Goal: Task Accomplishment & Management: Manage account settings

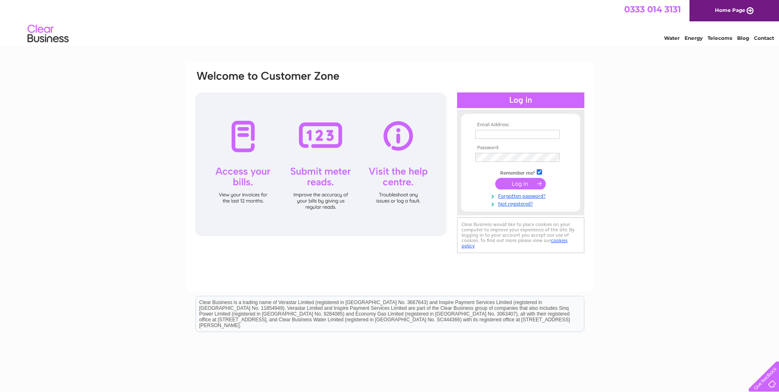
type input "[EMAIL_ADDRESS][DOMAIN_NAME]"
click at [515, 183] on input "submit" at bounding box center [520, 183] width 51 height 11
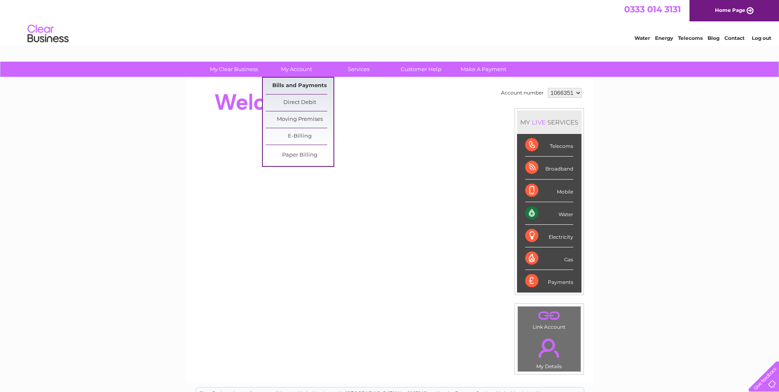
click at [302, 84] on link "Bills and Payments" at bounding box center [300, 86] width 68 height 16
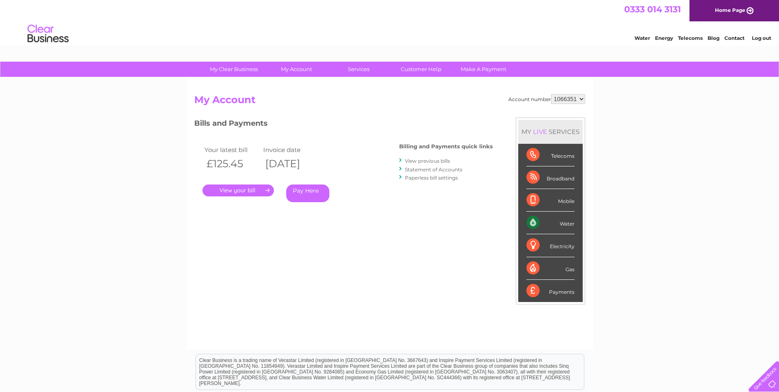
click at [237, 187] on link "." at bounding box center [237, 190] width 71 height 12
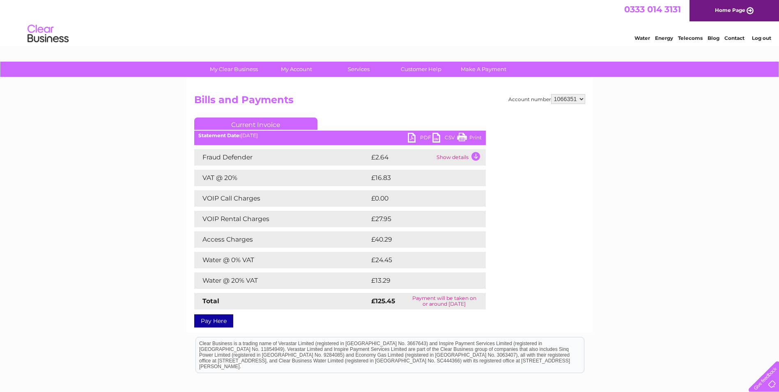
click at [414, 138] on link "PDF" at bounding box center [420, 139] width 25 height 12
